Goal: Information Seeking & Learning: Learn about a topic

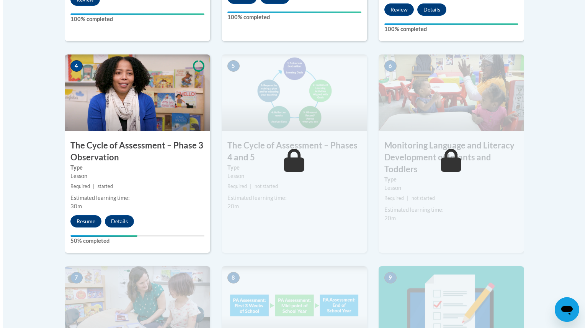
scroll to position [433, 0]
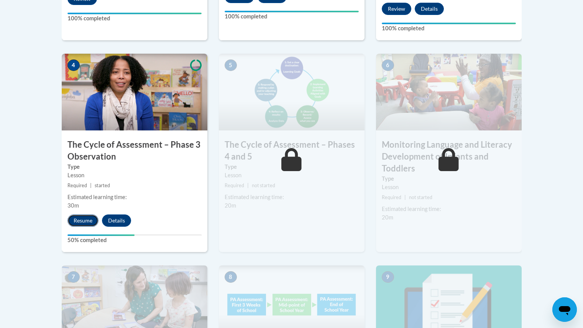
click at [83, 220] on button "Resume" at bounding box center [82, 220] width 31 height 12
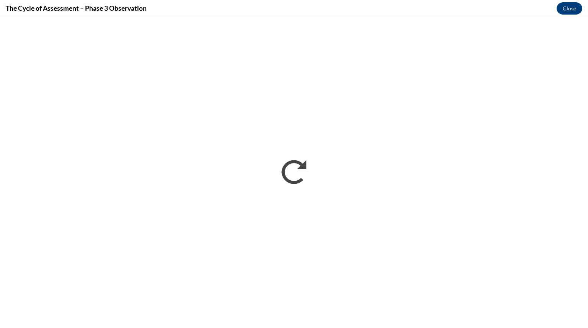
scroll to position [0, 0]
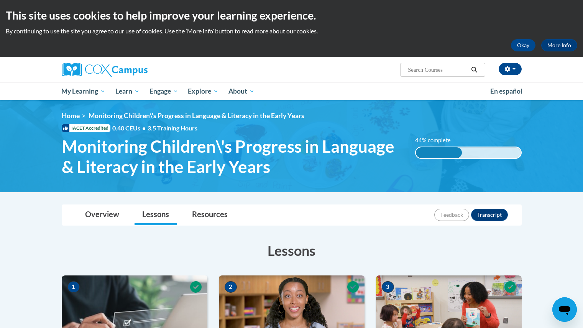
click at [385, 247] on h3 "Lessons" at bounding box center [292, 250] width 460 height 19
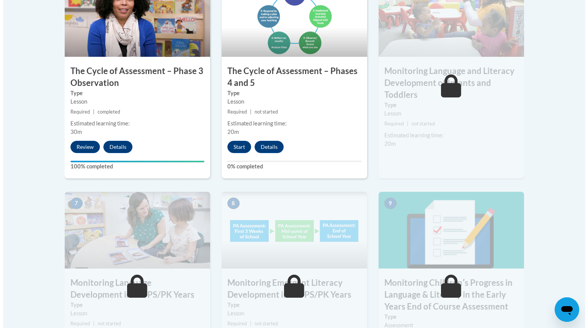
scroll to position [481, 0]
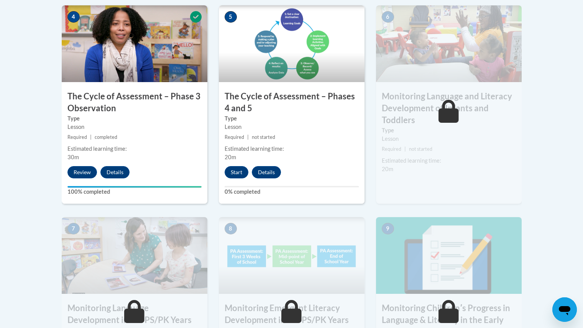
click at [446, 181] on div "6 Monitoring Language and Literacy Development of Infants and Toddlers Type Les…" at bounding box center [449, 104] width 146 height 198
click at [234, 175] on button "Start" at bounding box center [236, 172] width 24 height 12
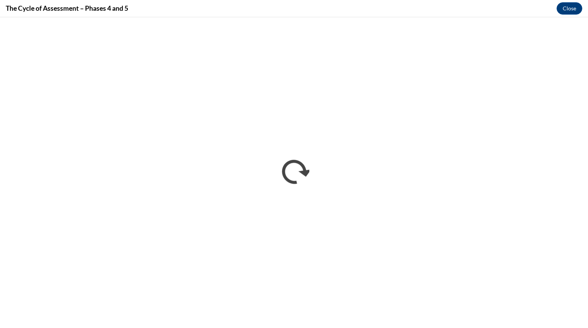
scroll to position [0, 0]
click at [570, 9] on button "Close" at bounding box center [570, 8] width 26 height 12
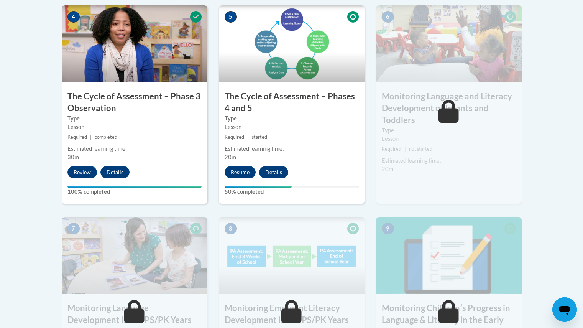
click at [262, 138] on span "started" at bounding box center [259, 137] width 15 height 6
click at [239, 172] on button "Resume" at bounding box center [239, 172] width 31 height 12
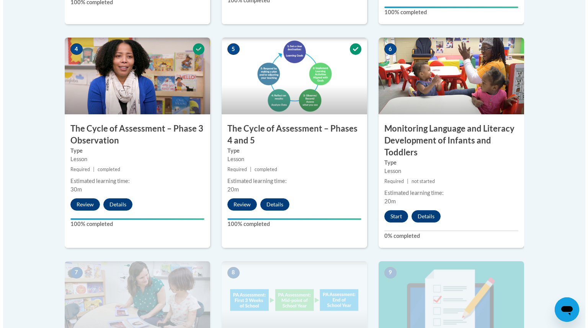
scroll to position [452, 0]
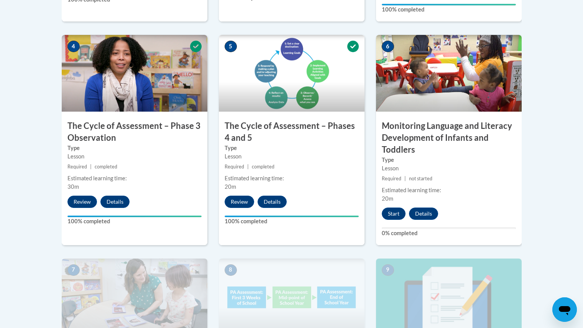
click at [423, 180] on span "not started" at bounding box center [420, 178] width 23 height 6
click at [458, 154] on h3 "Monitoring Language and Literacy Development of Infants and Toddlers" at bounding box center [449, 137] width 146 height 35
click at [390, 211] on button "Start" at bounding box center [394, 213] width 24 height 12
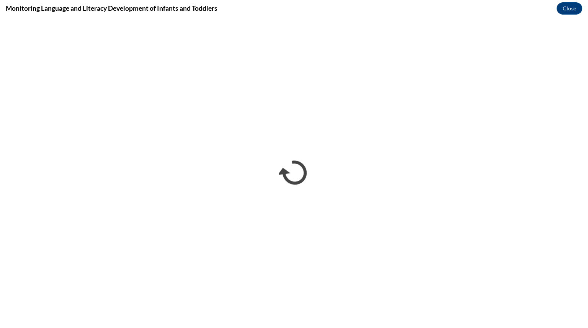
scroll to position [0, 0]
